Goal: Information Seeking & Learning: Learn about a topic

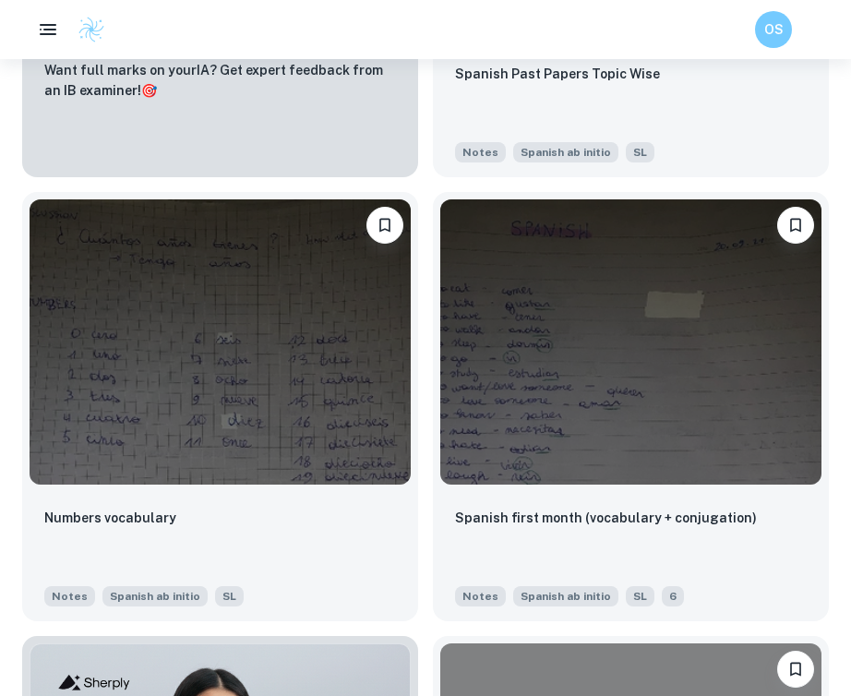
scroll to position [1289, 0]
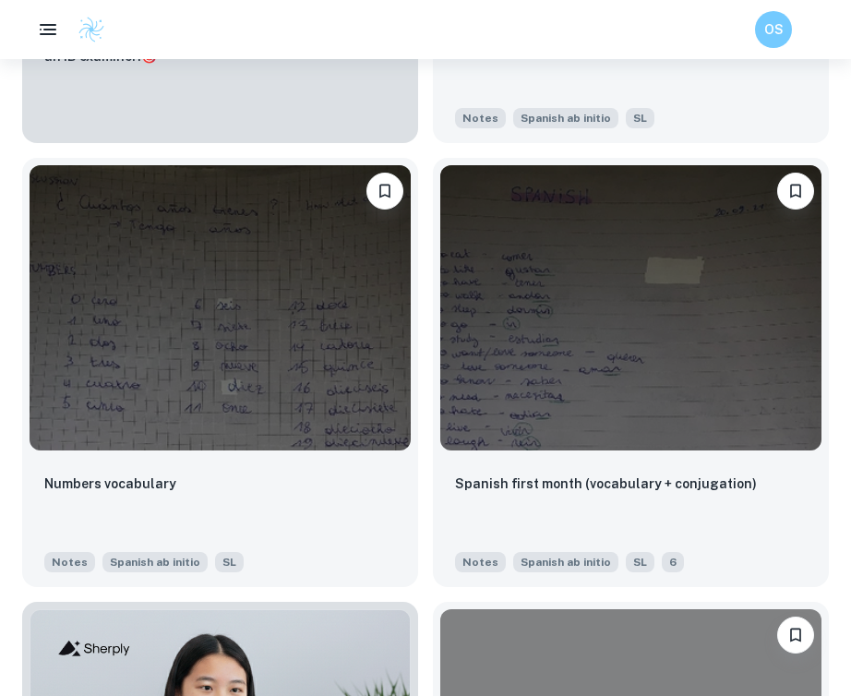
click at [510, 363] on img at bounding box center [630, 308] width 381 height 286
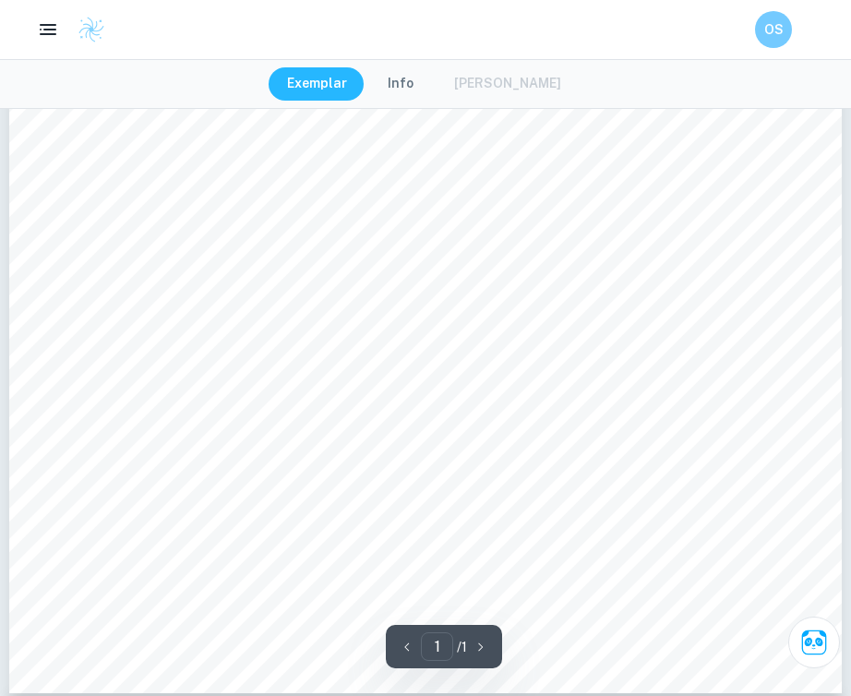
scroll to position [751, 0]
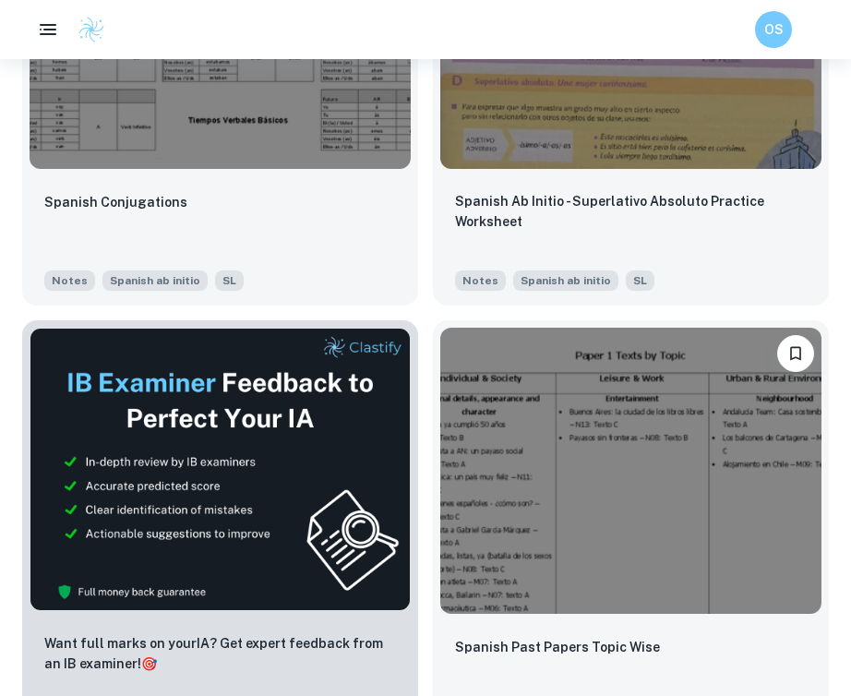
scroll to position [681, 0]
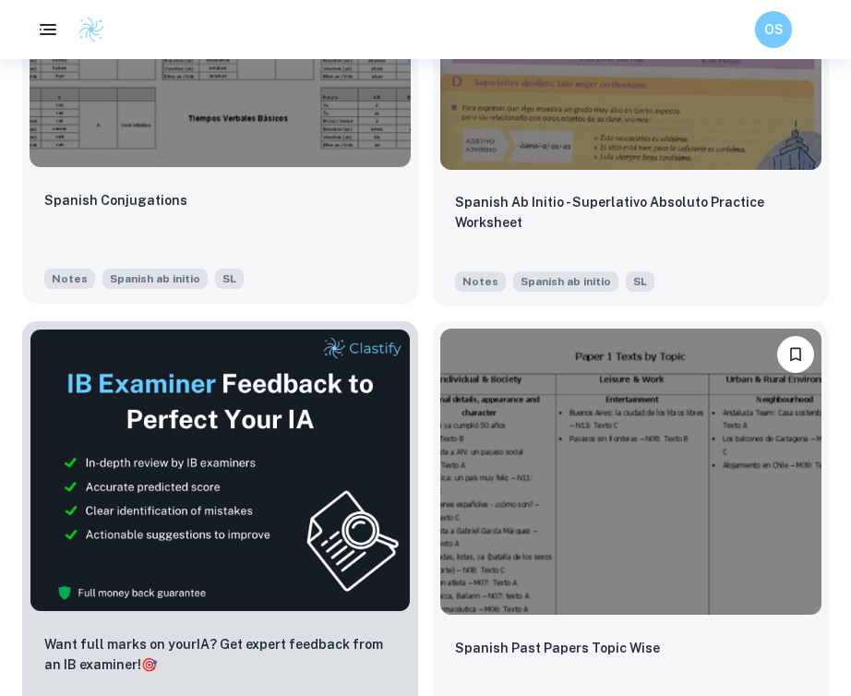
click at [311, 125] on img at bounding box center [220, 24] width 381 height 286
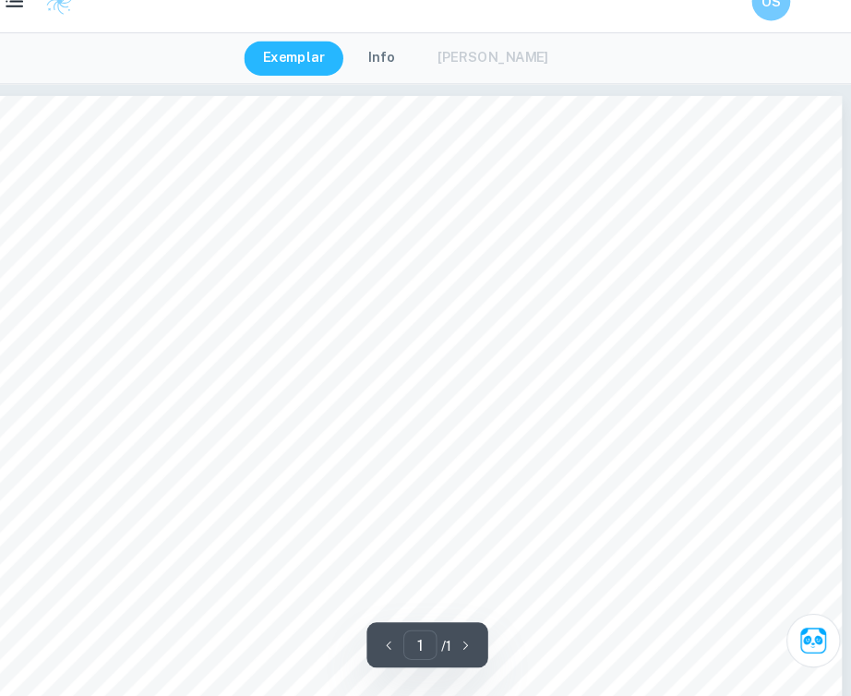
scroll to position [19, 0]
